Goal: Information Seeking & Learning: Learn about a topic

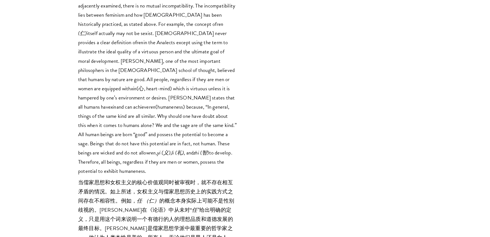
scroll to position [2804, 0]
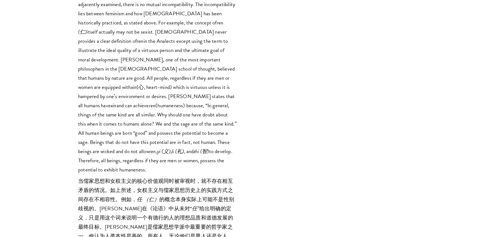
drag, startPoint x: 181, startPoint y: 84, endPoint x: 223, endPoint y: 114, distance: 51.4
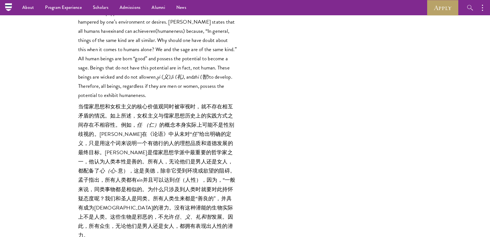
scroll to position [2870, 0]
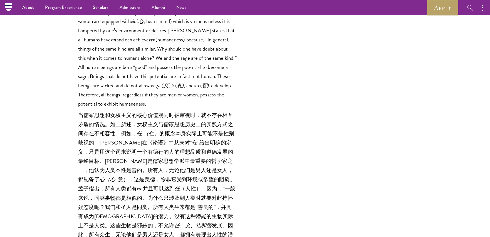
drag, startPoint x: 180, startPoint y: 84, endPoint x: 160, endPoint y: 118, distance: 39.4
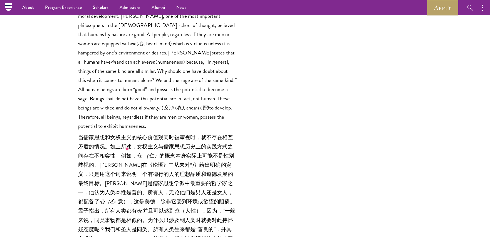
scroll to position [2847, 0]
copy p "There is potential for this mode of thought to evolve into “a viable, universal…"
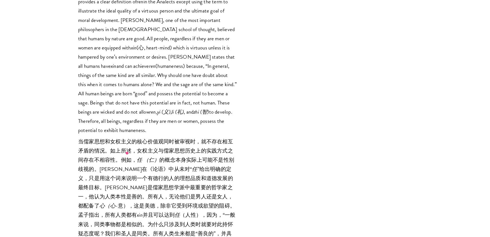
scroll to position [2844, 0]
drag, startPoint x: 79, startPoint y: 35, endPoint x: 178, endPoint y: 46, distance: 99.6
copy p "[DEMOGRAPHIC_DATA] has the potential to reconcile discrepancies with feminism b…"
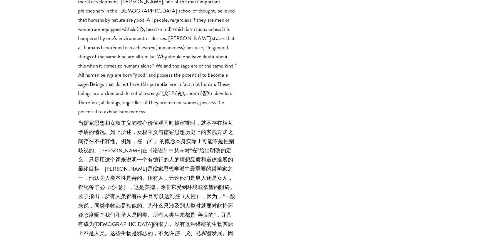
scroll to position [2862, 0]
drag, startPoint x: 185, startPoint y: 176, endPoint x: 217, endPoint y: 181, distance: 32.6
